Goal: Find specific page/section: Find specific page/section

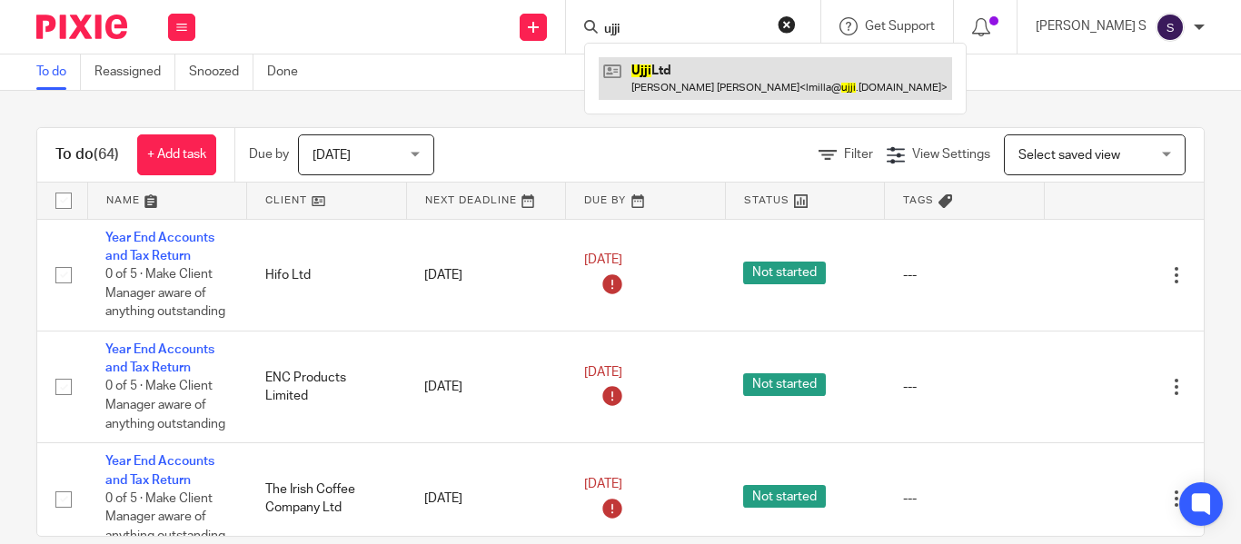
type input "ujji"
click at [757, 65] on link at bounding box center [774, 78] width 353 height 42
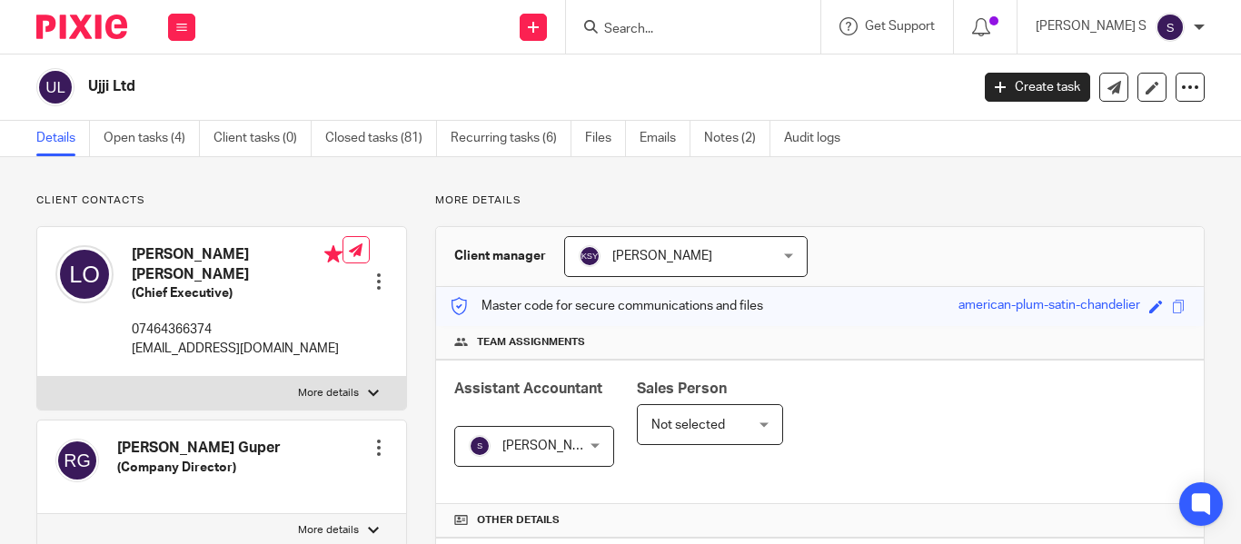
scroll to position [545, 0]
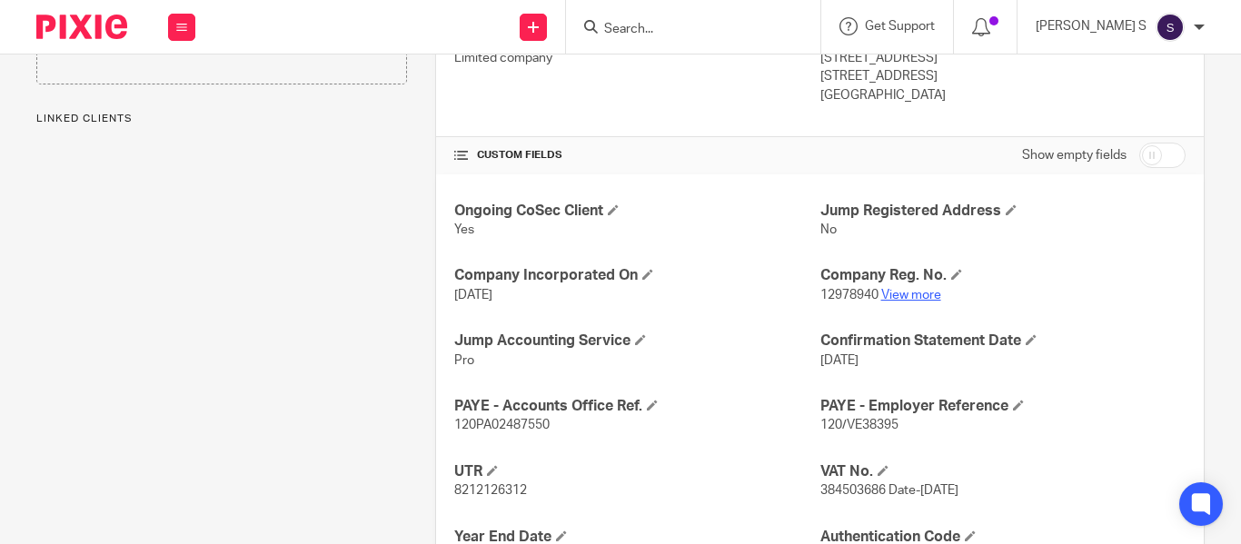
click at [915, 293] on link "View more" at bounding box center [911, 295] width 60 height 13
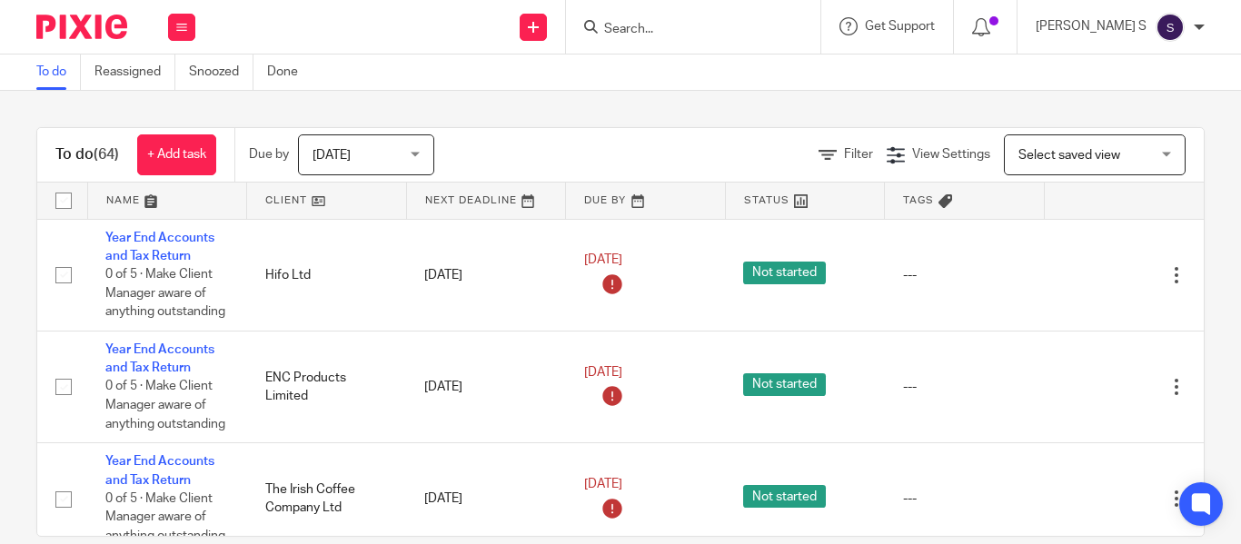
click at [665, 35] on input "Search" at bounding box center [683, 30] width 163 height 16
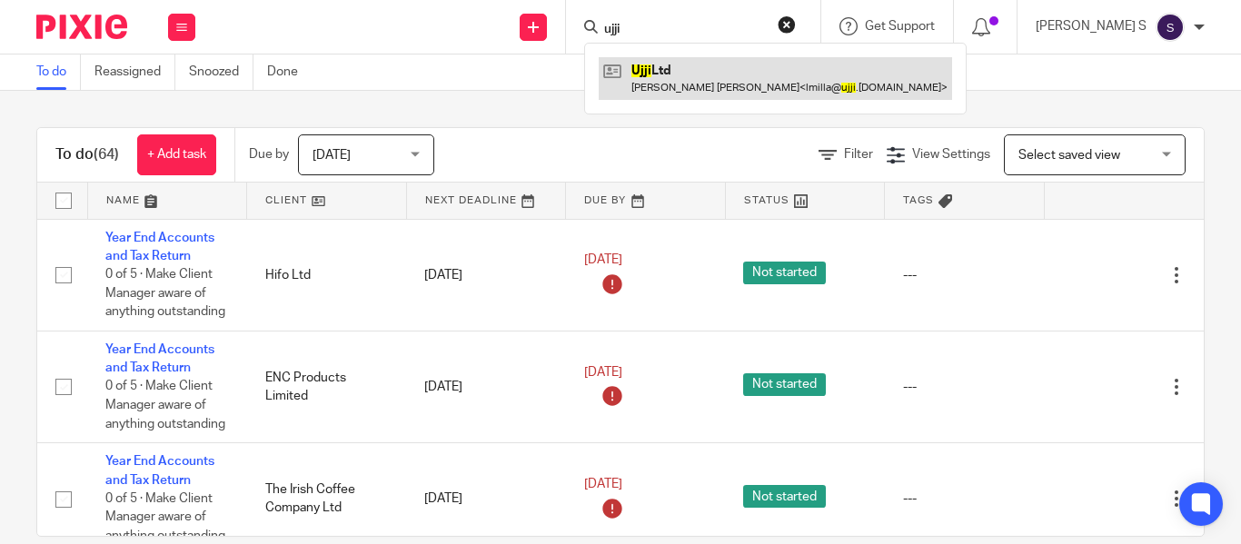
type input "ujji"
click at [750, 83] on link at bounding box center [774, 78] width 353 height 42
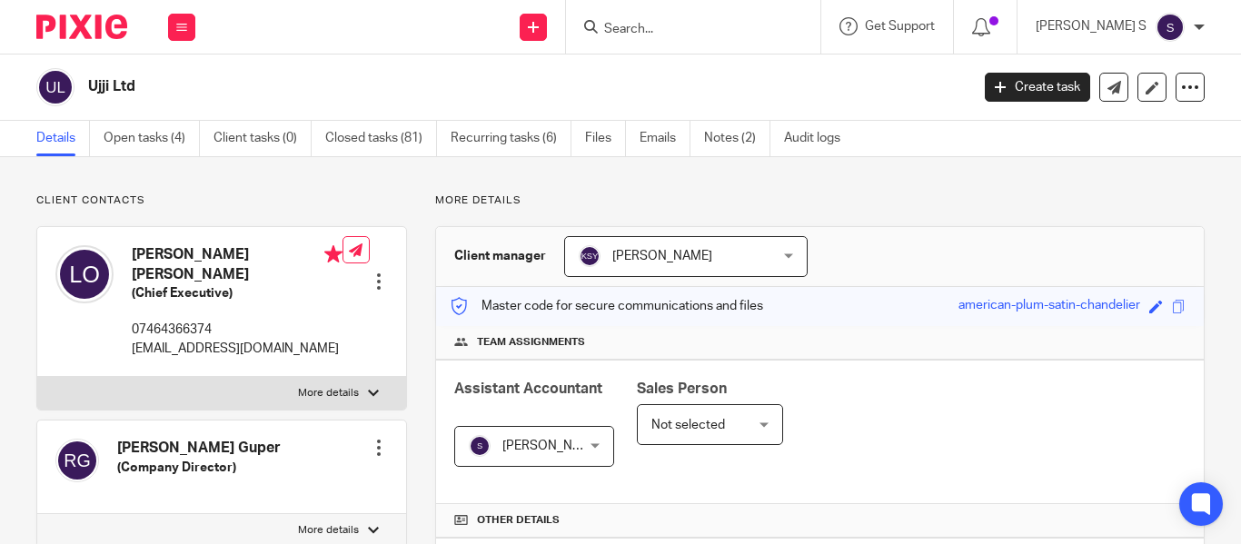
scroll to position [545, 0]
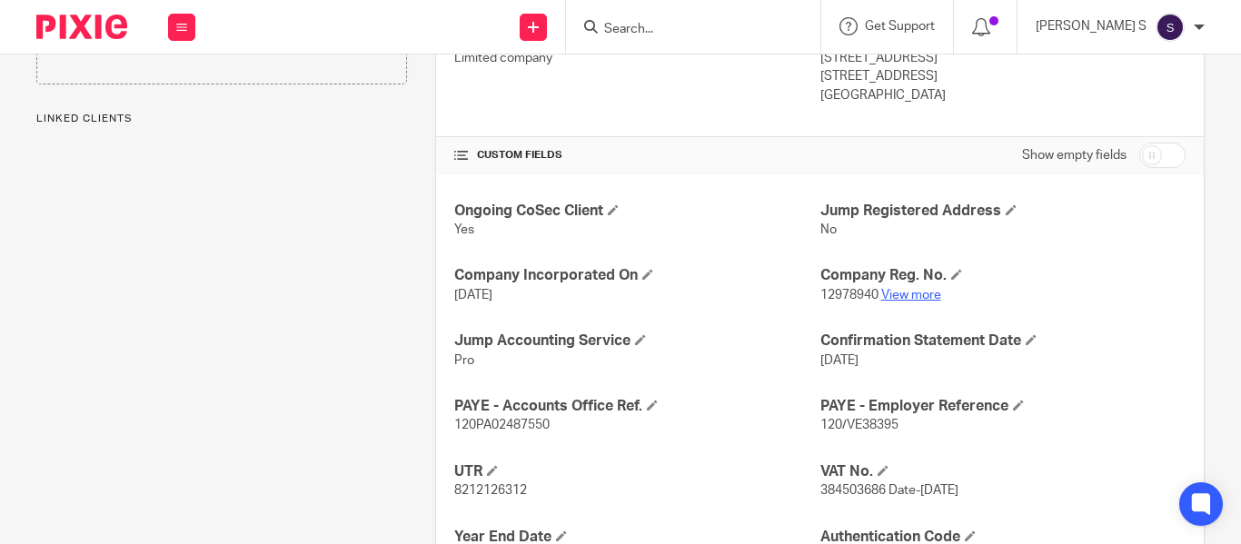
click at [910, 295] on link "View more" at bounding box center [911, 295] width 60 height 13
